Goal: Obtain resource: Download file/media

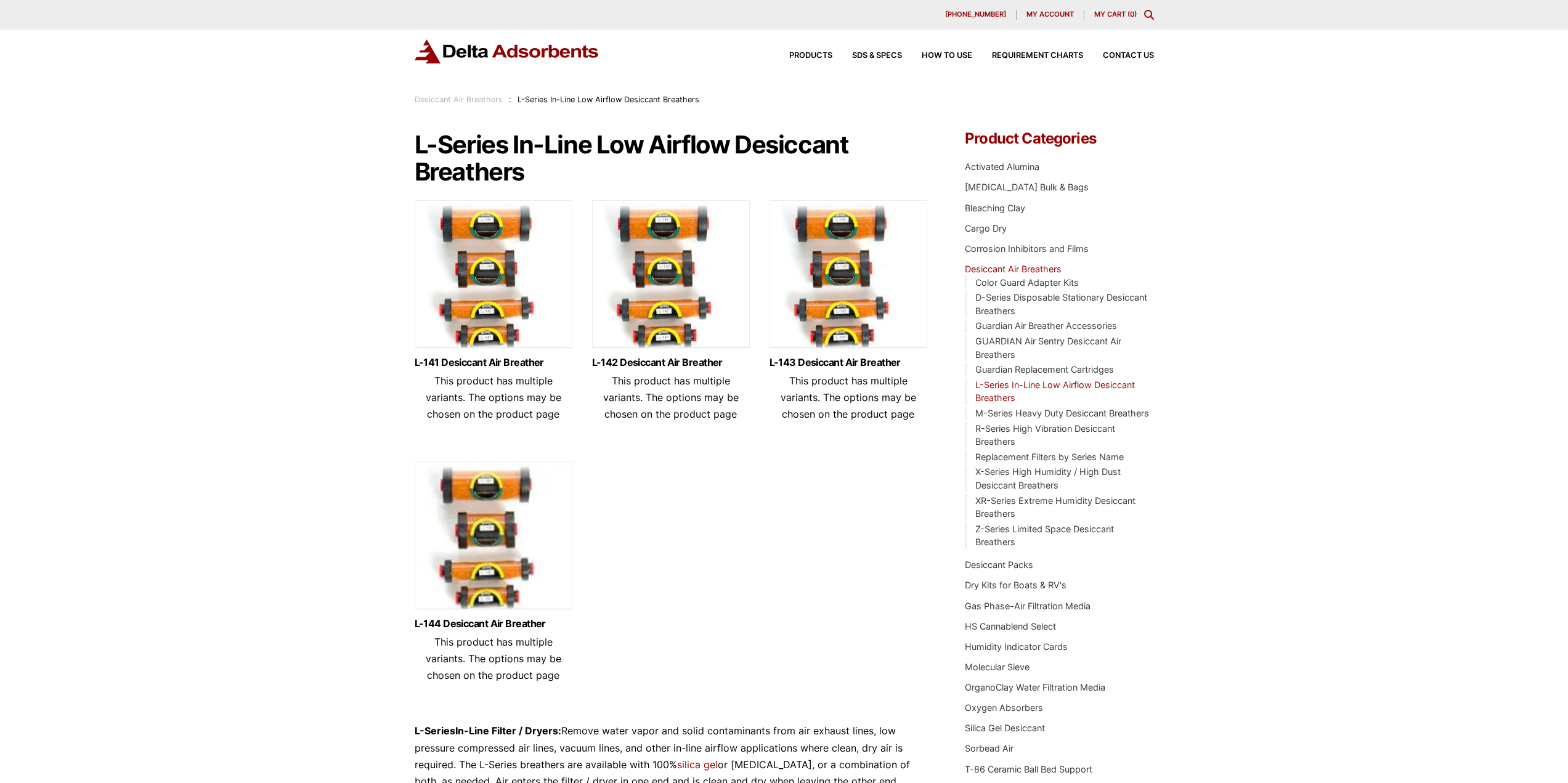
click at [476, 256] on img at bounding box center [493, 277] width 158 height 154
click at [502, 566] on img at bounding box center [493, 538] width 158 height 154
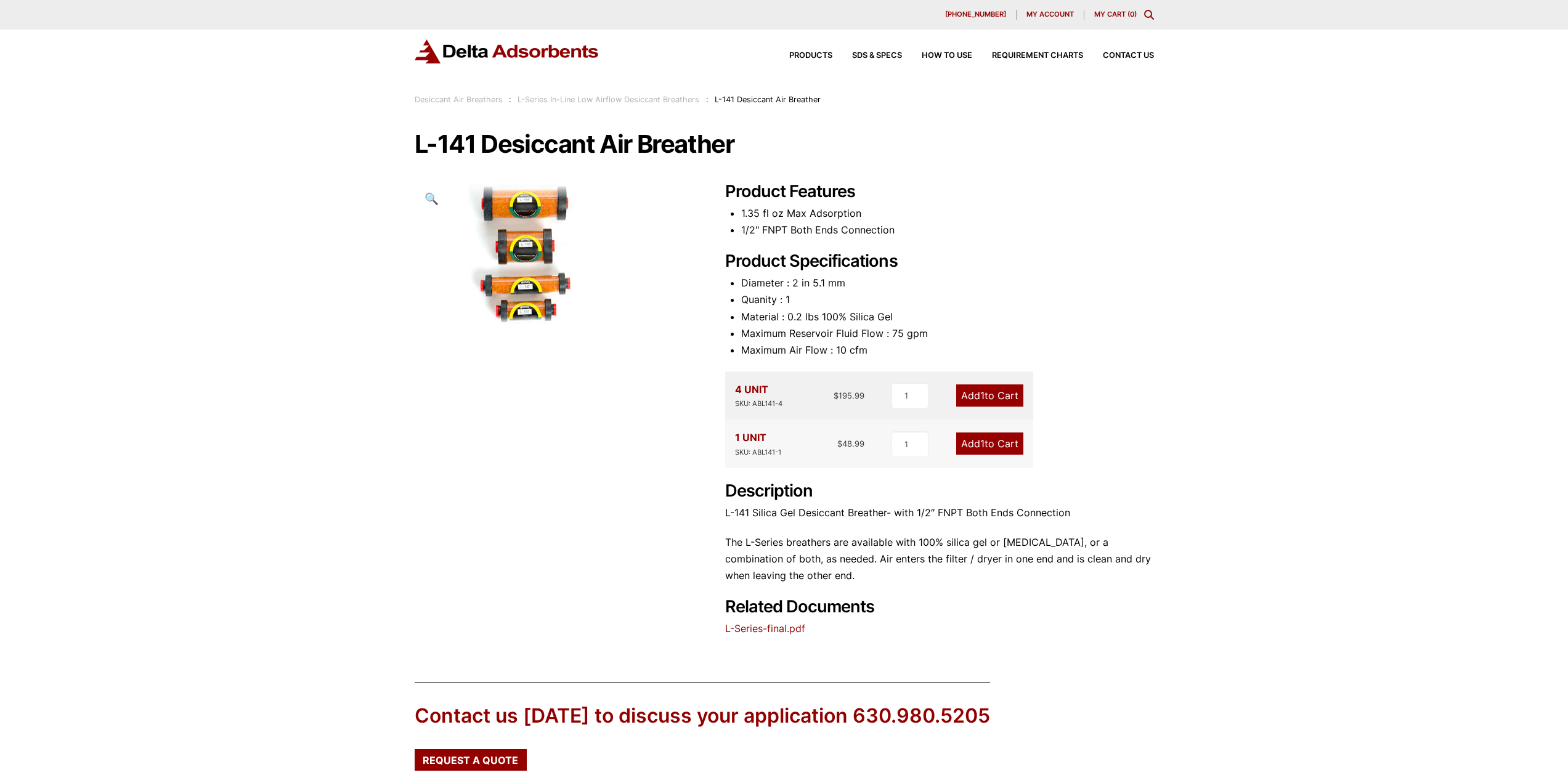
click at [519, 241] on img at bounding box center [531, 254] width 234 height 146
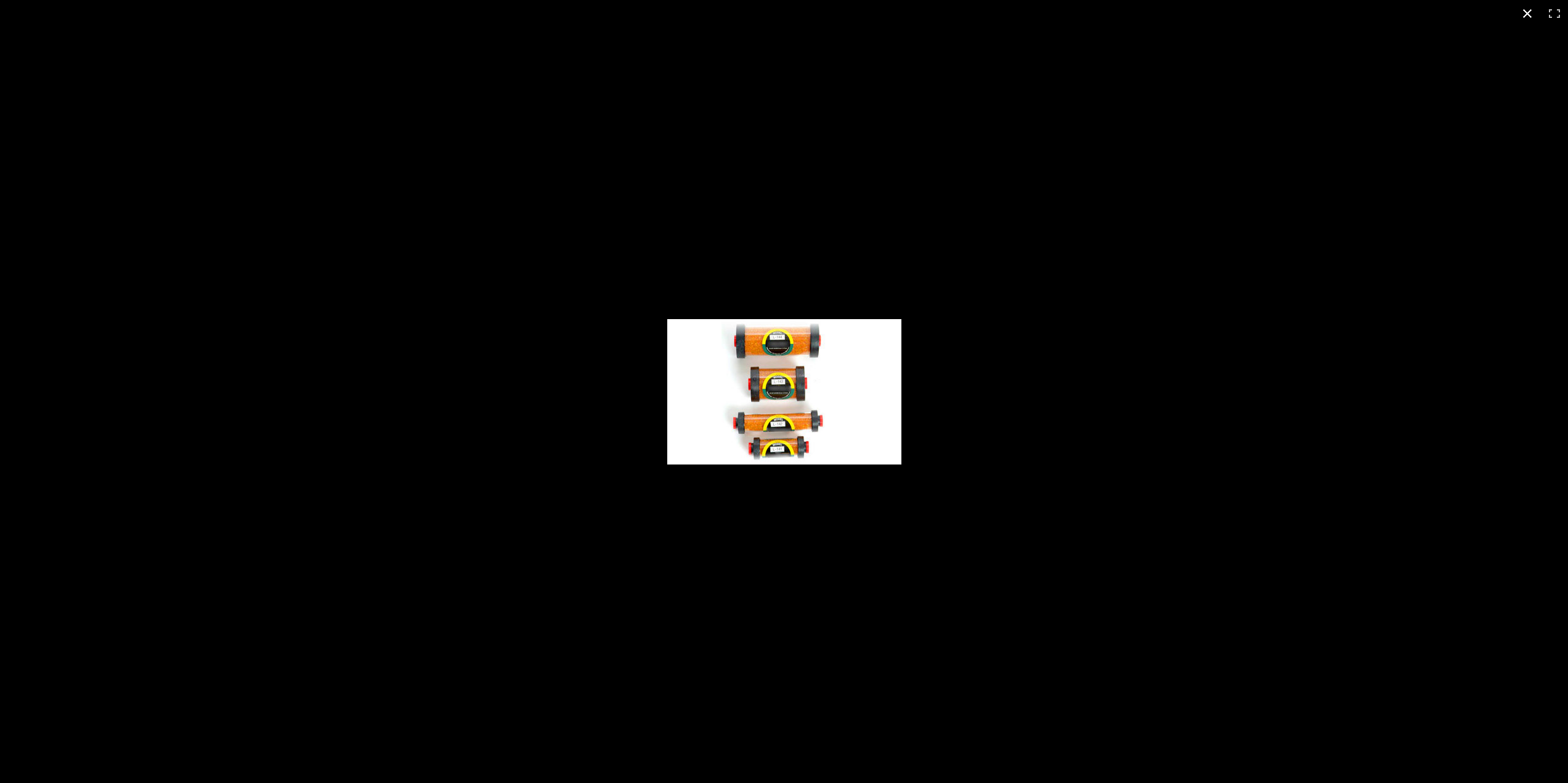
click at [1021, 439] on div "Full screen image" at bounding box center [784, 391] width 1568 height 783
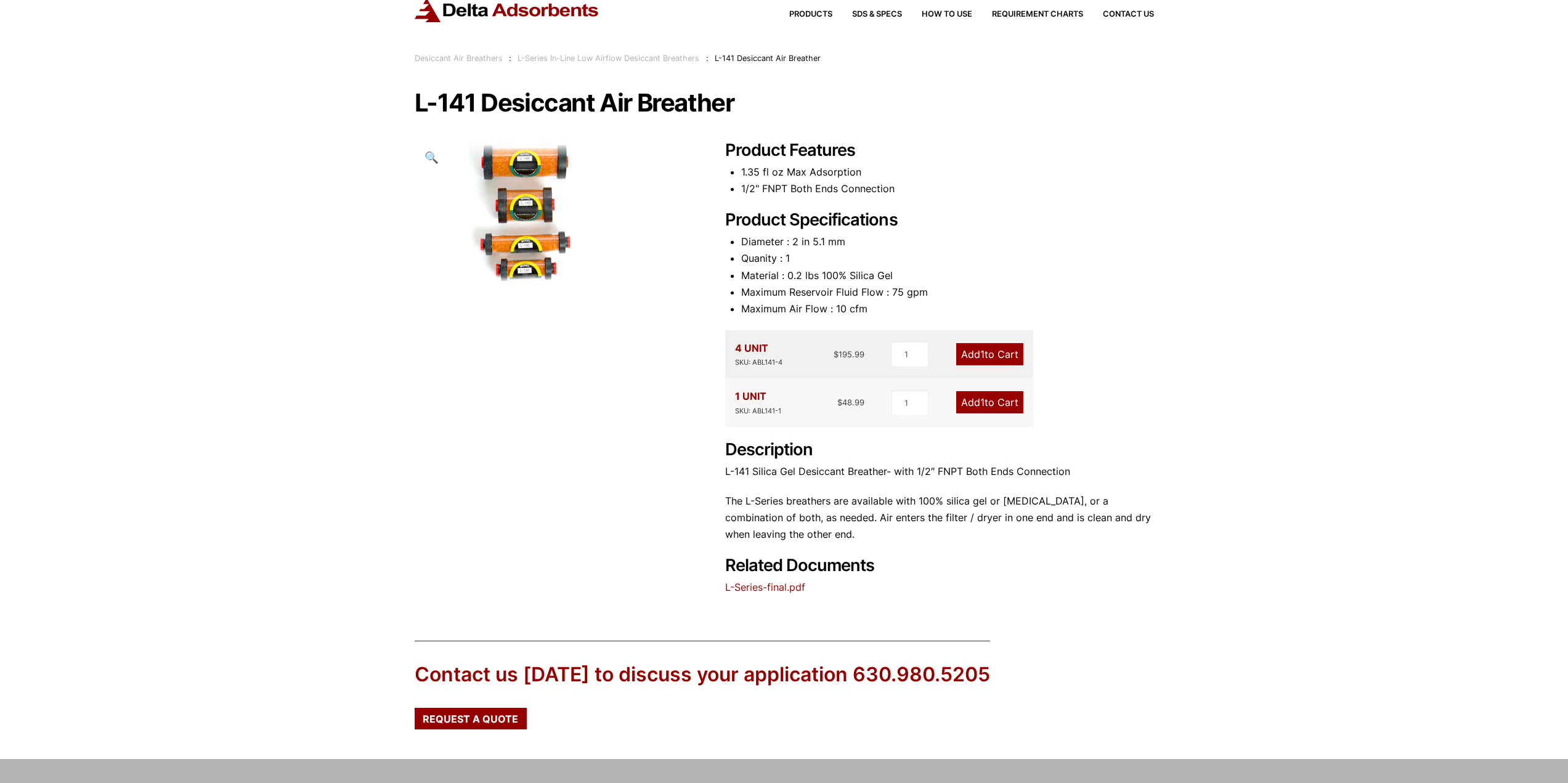
scroll to position [62, 0]
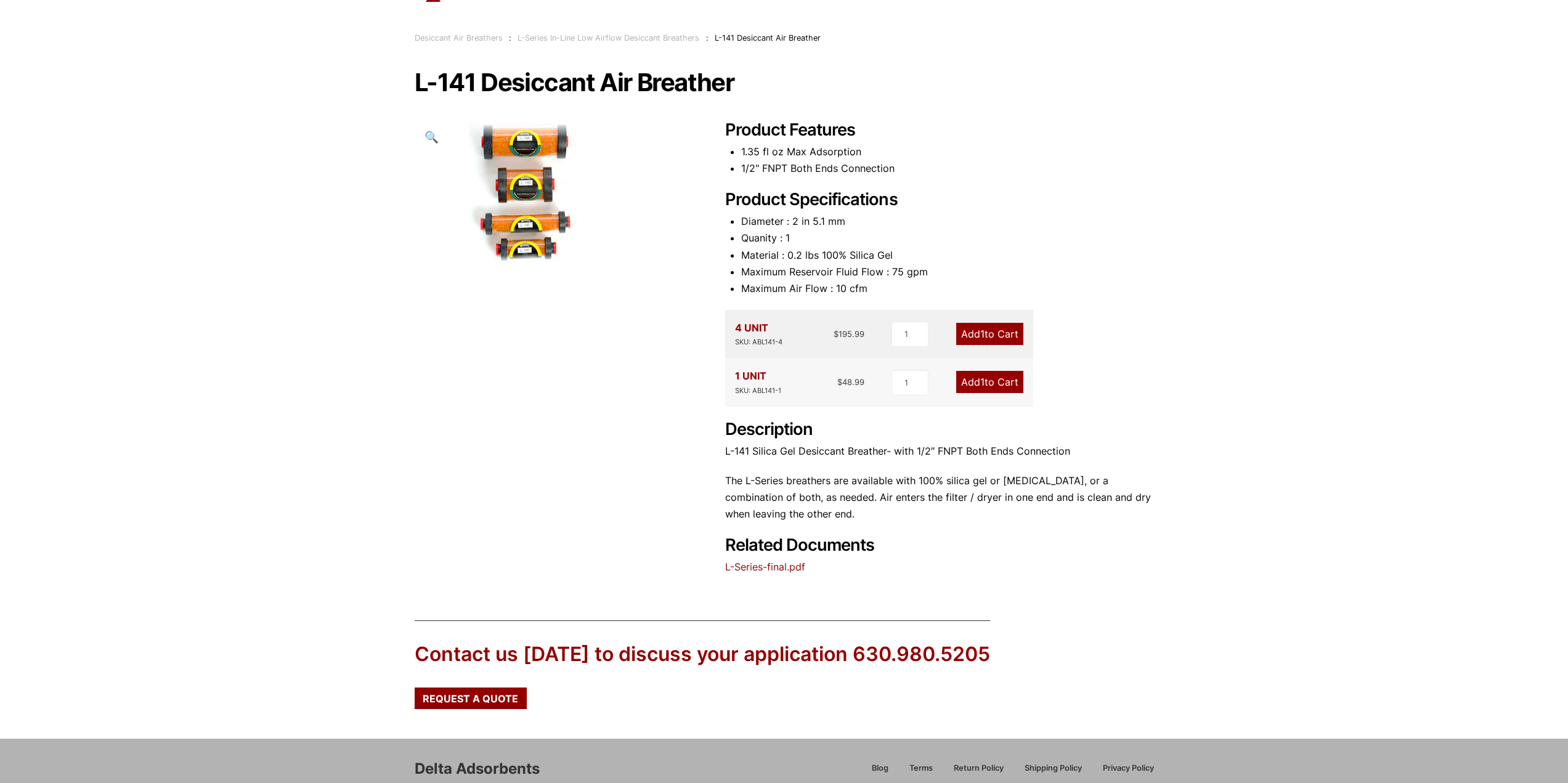
click at [786, 578] on div "Our website has detected that you are using an outdated browser that will preve…" at bounding box center [784, 405] width 1568 height 935
click at [784, 569] on link "L-Series-final.pdf" at bounding box center [765, 567] width 80 height 13
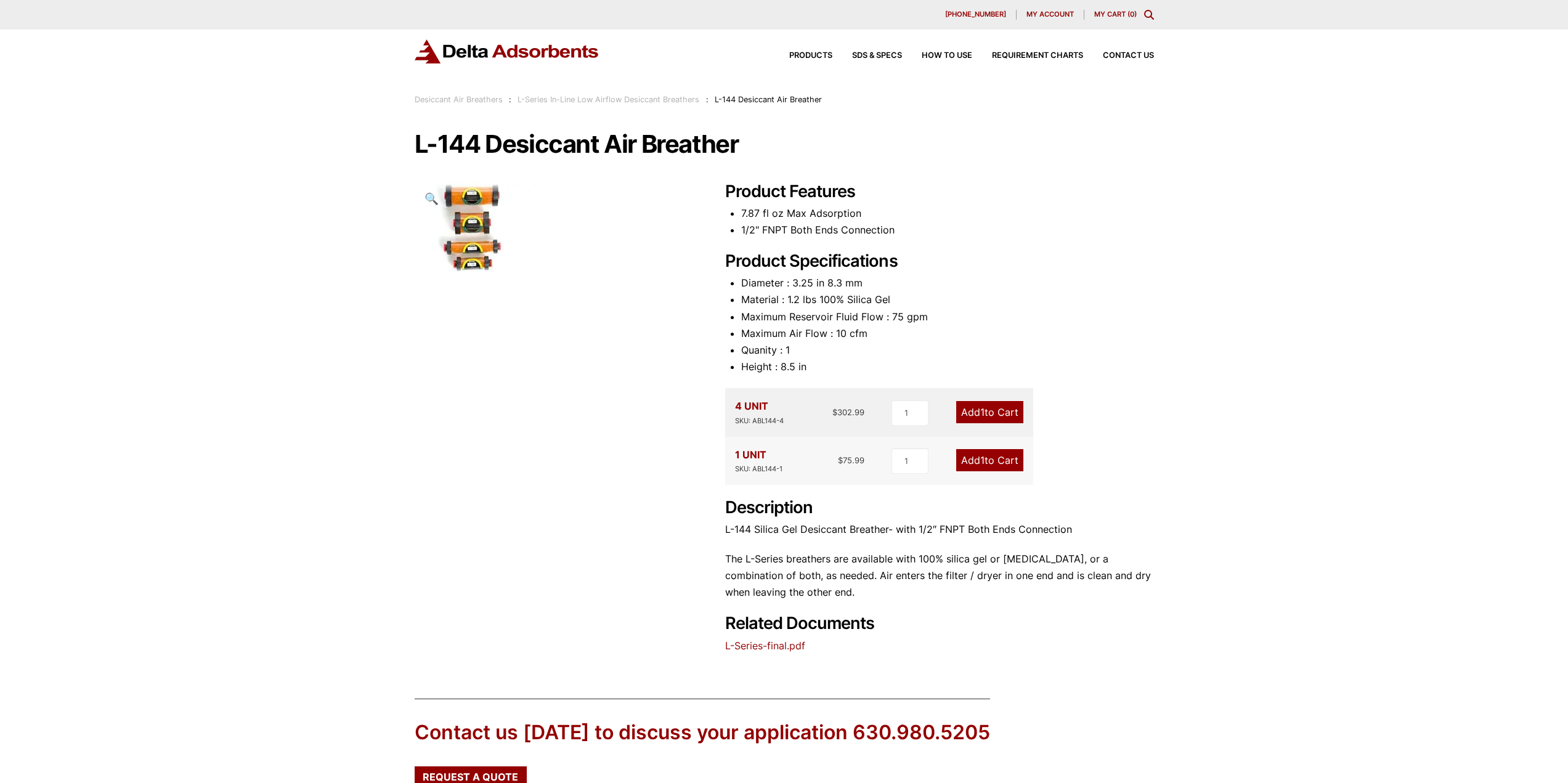
click at [459, 237] on img at bounding box center [476, 227] width 123 height 92
